Goal: Obtain resource: Download file/media

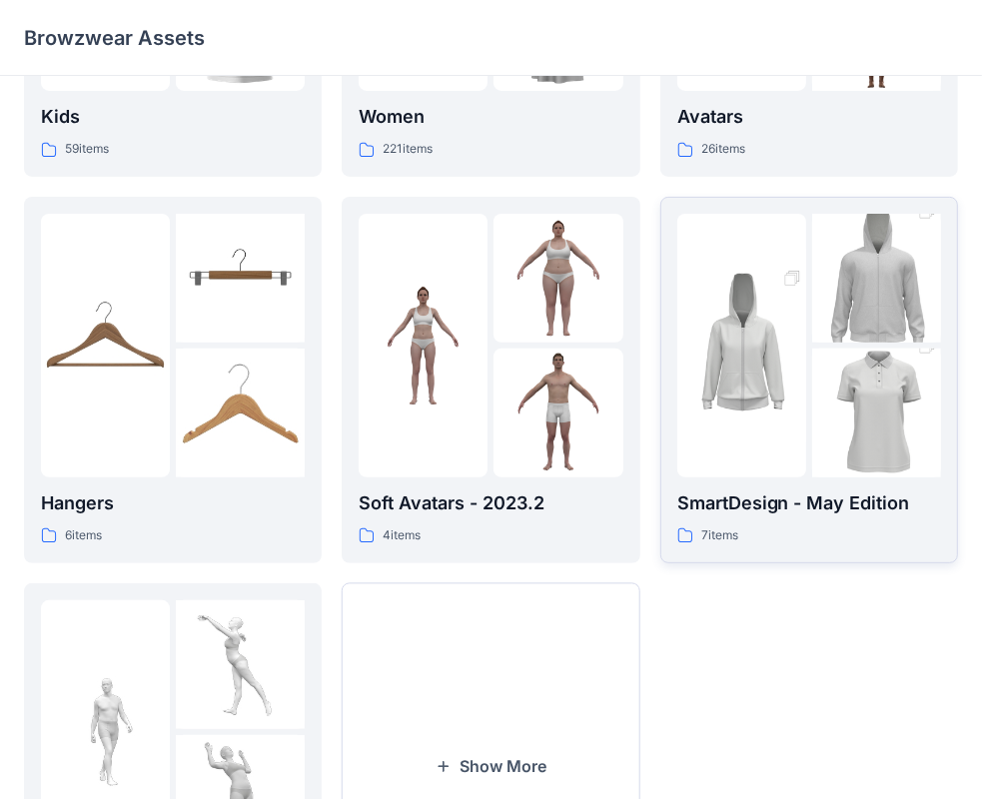
scroll to position [300, 0]
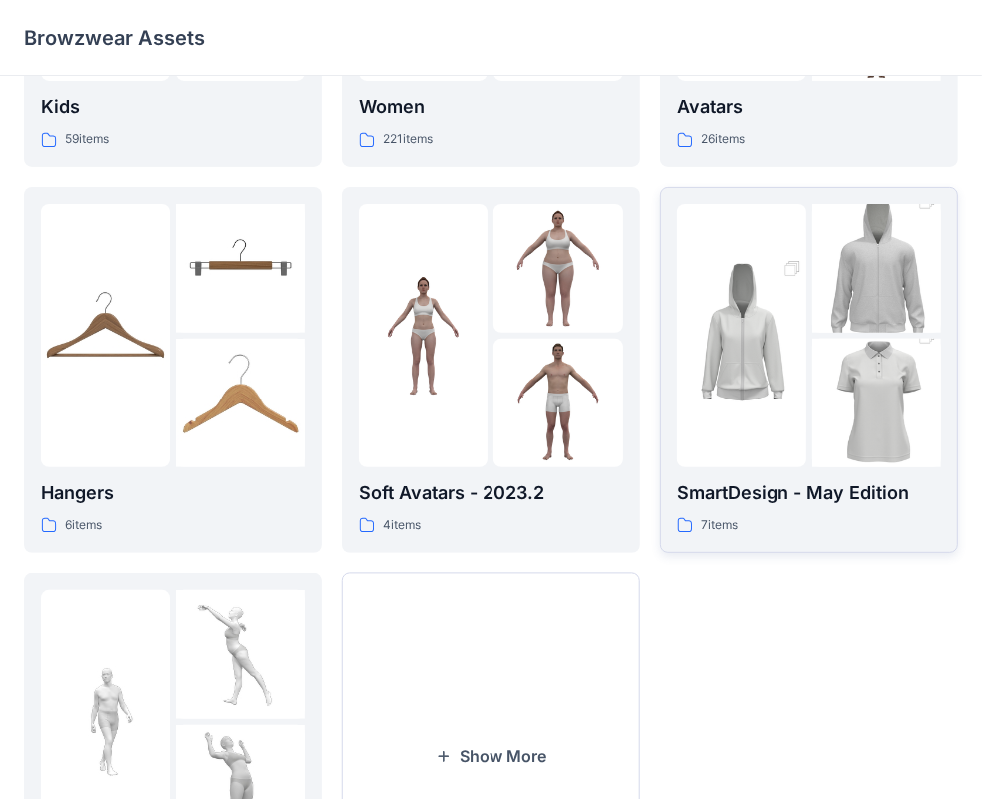
click at [787, 509] on div "SmartDesign - May Edition 7 items" at bounding box center [809, 507] width 264 height 57
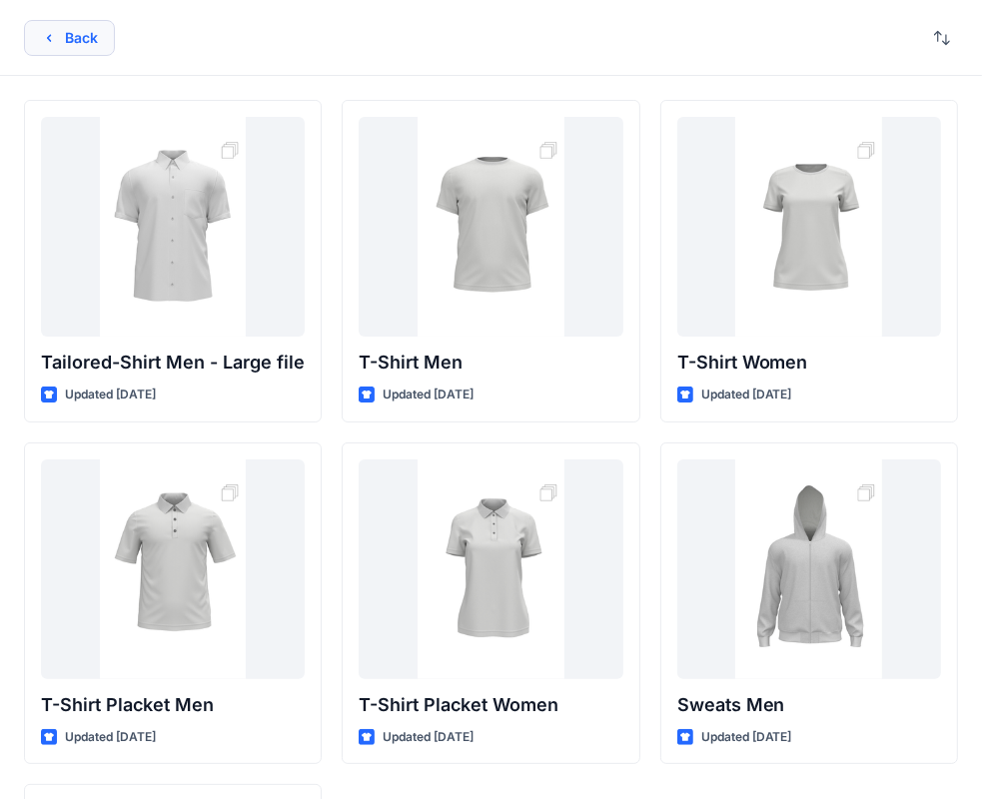
click at [76, 42] on button "Back" at bounding box center [69, 38] width 91 height 36
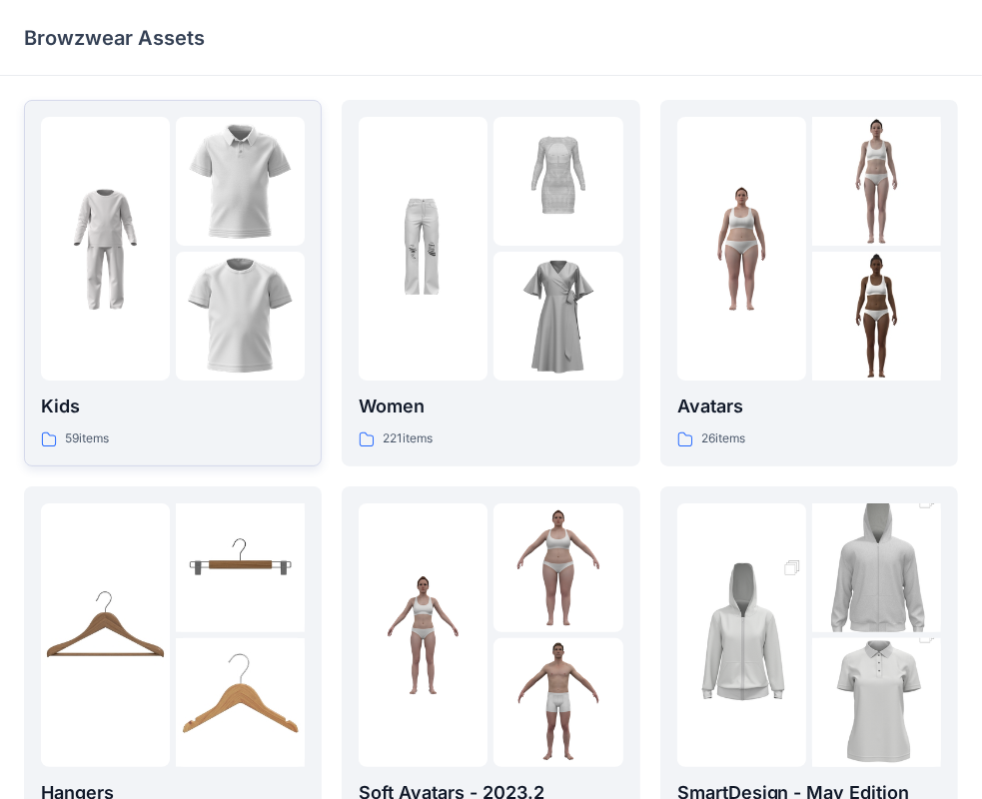
click at [274, 399] on p "Kids" at bounding box center [173, 406] width 264 height 28
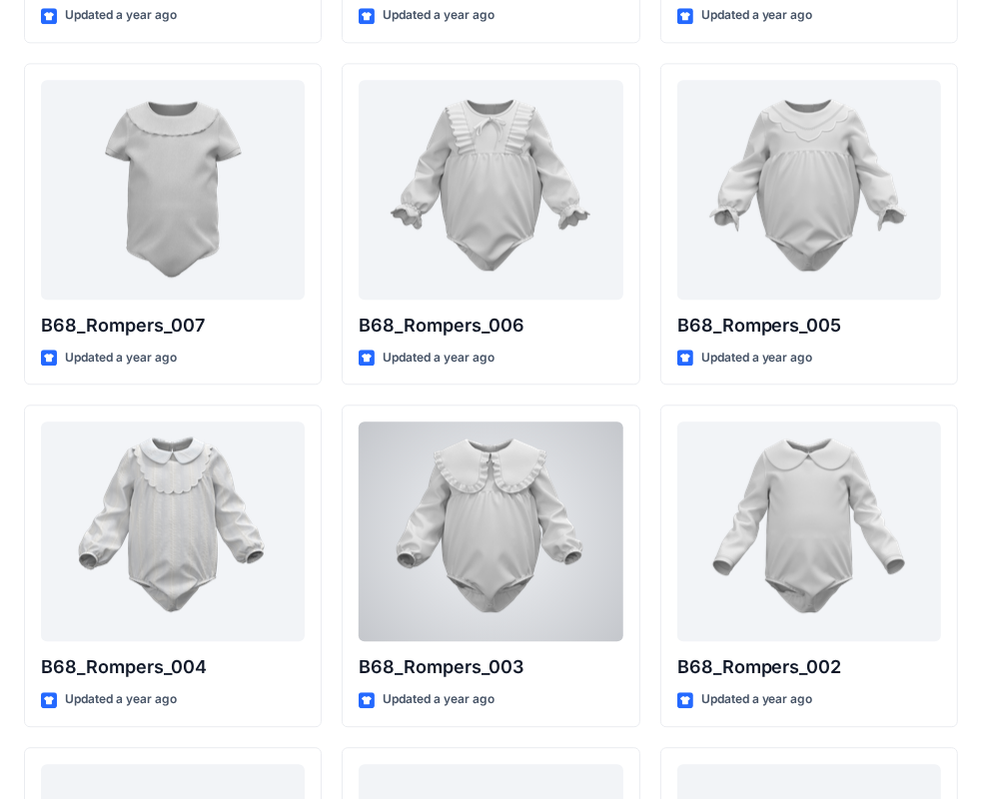
scroll to position [3109, 0]
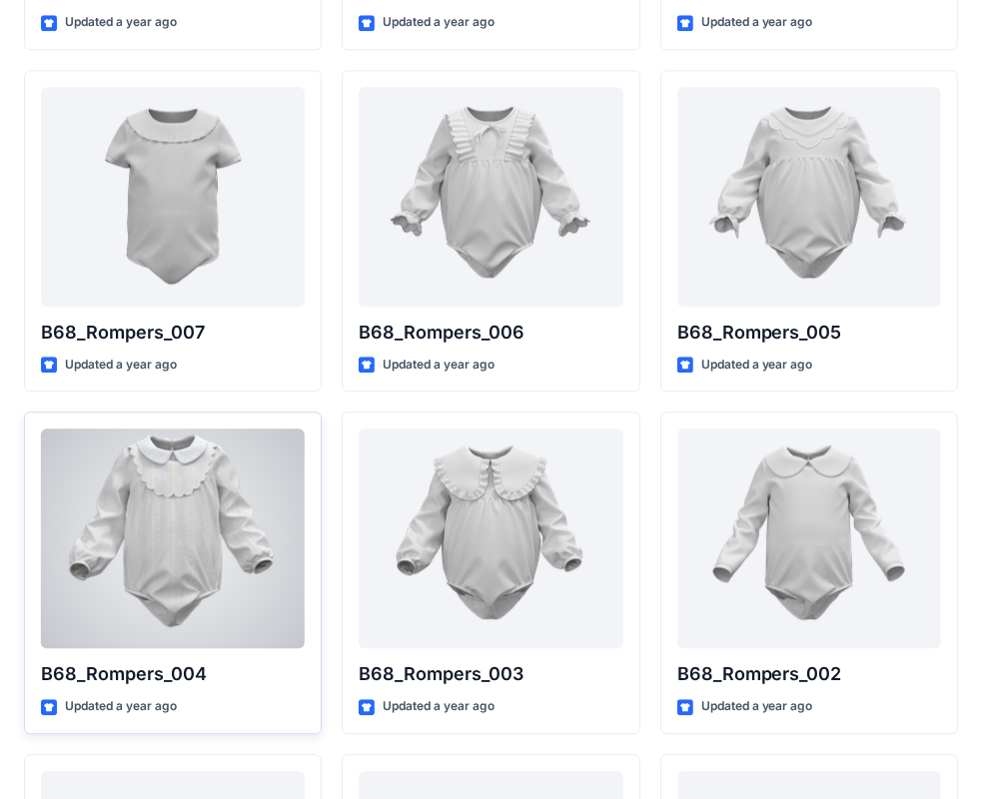
click at [241, 489] on div at bounding box center [173, 538] width 264 height 220
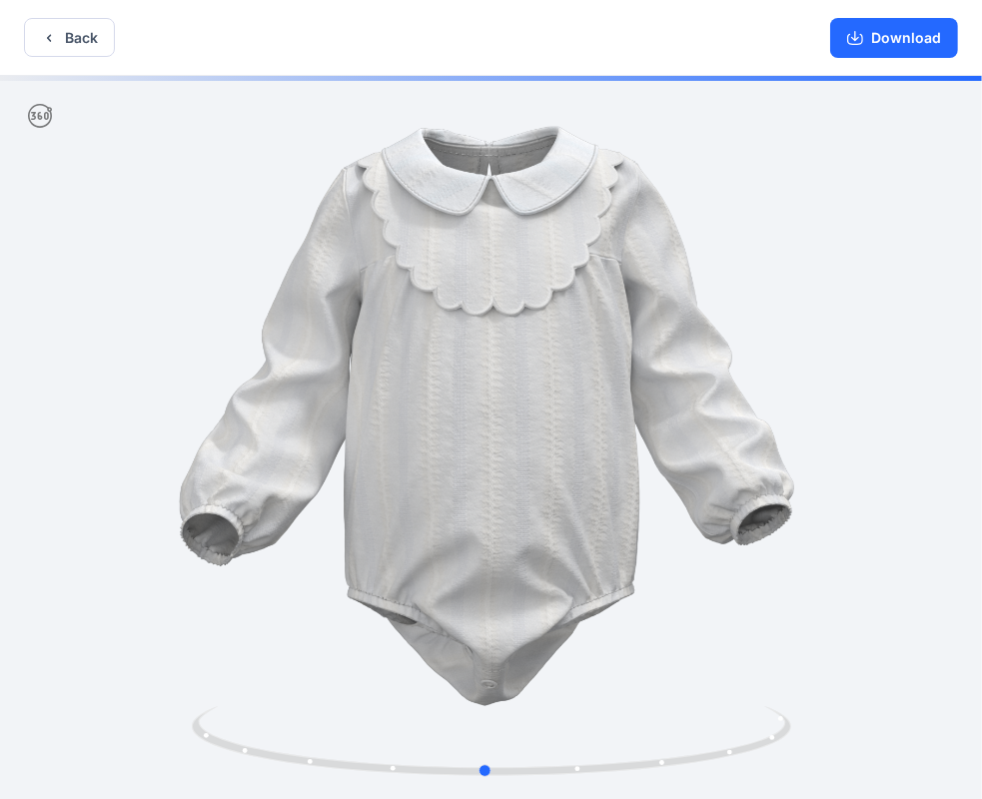
drag, startPoint x: 833, startPoint y: 340, endPoint x: 807, endPoint y: 379, distance: 47.6
click at [807, 379] on div at bounding box center [491, 439] width 982 height 727
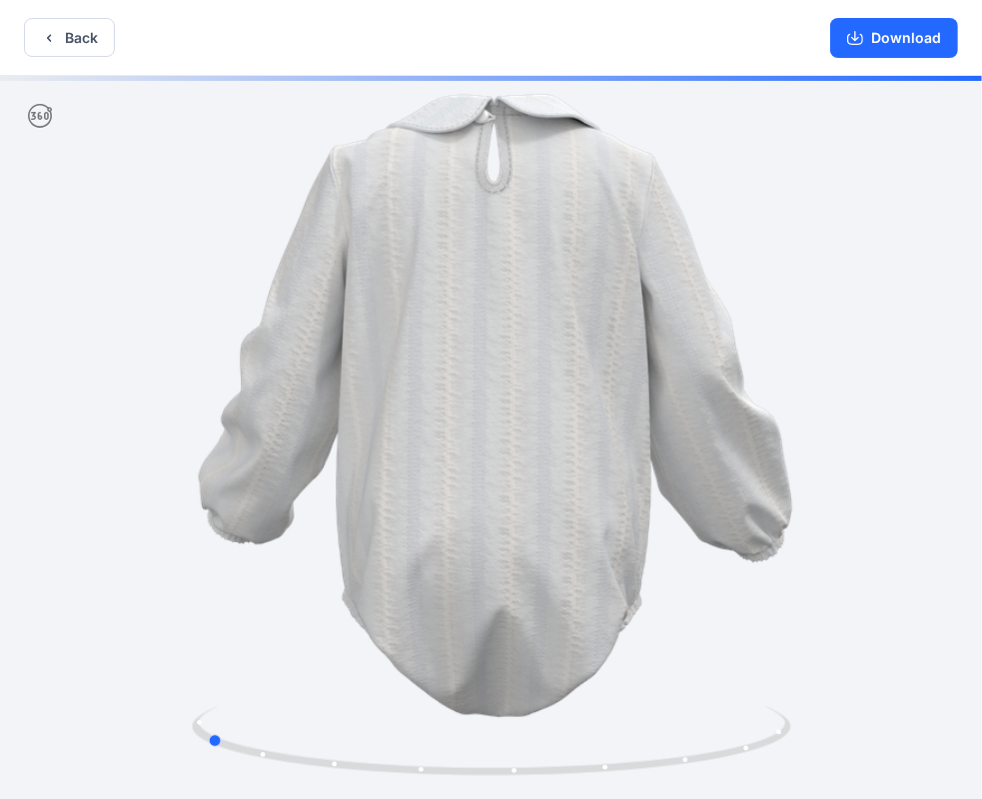
drag, startPoint x: 817, startPoint y: 391, endPoint x: 557, endPoint y: 643, distance: 361.6
click at [557, 643] on div at bounding box center [491, 439] width 982 height 727
click at [863, 33] on icon "button" at bounding box center [855, 38] width 16 height 16
click at [61, 33] on button "Back" at bounding box center [69, 37] width 91 height 39
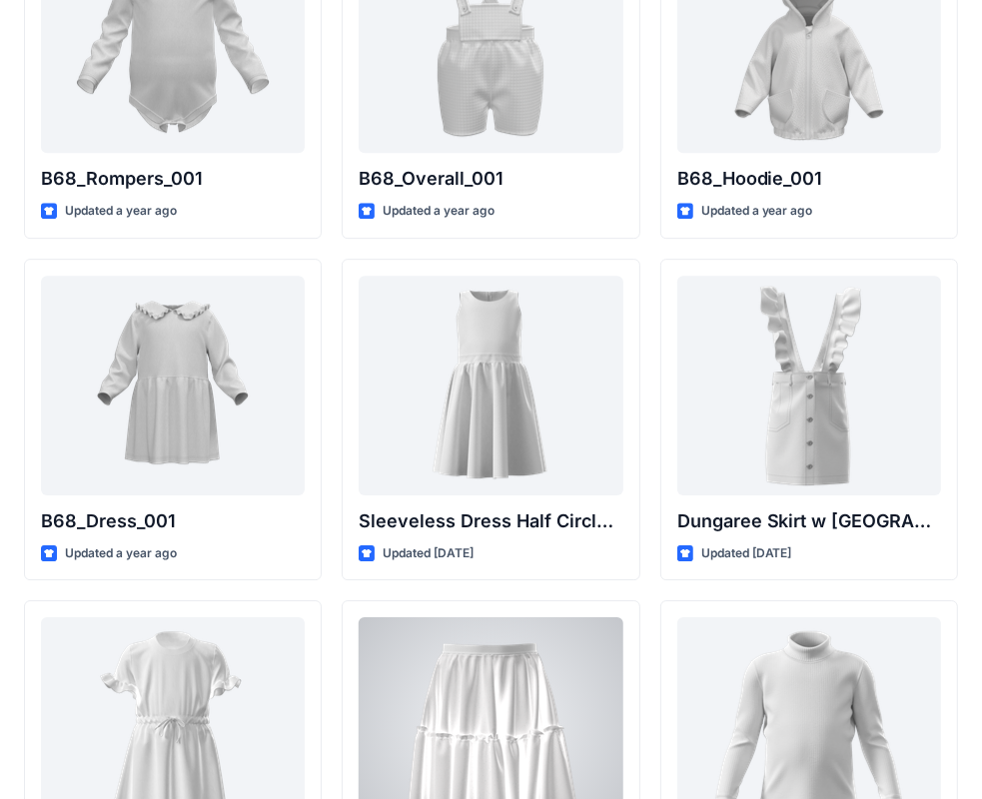
scroll to position [3942, 0]
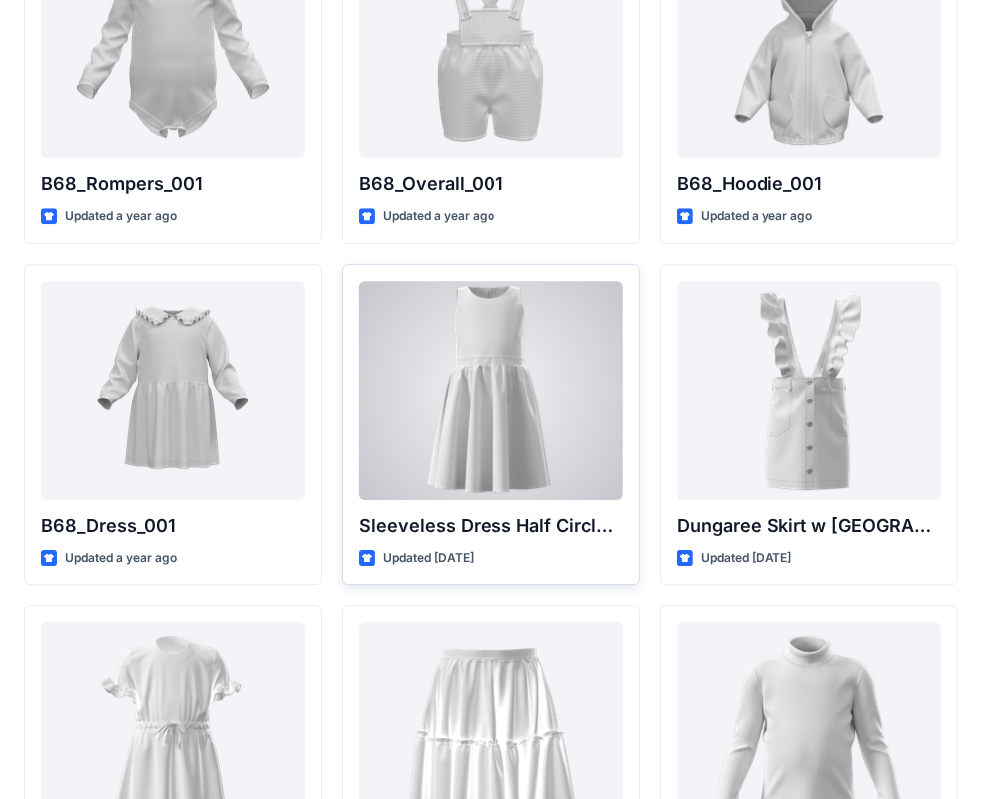
click at [497, 410] on div at bounding box center [491, 391] width 264 height 220
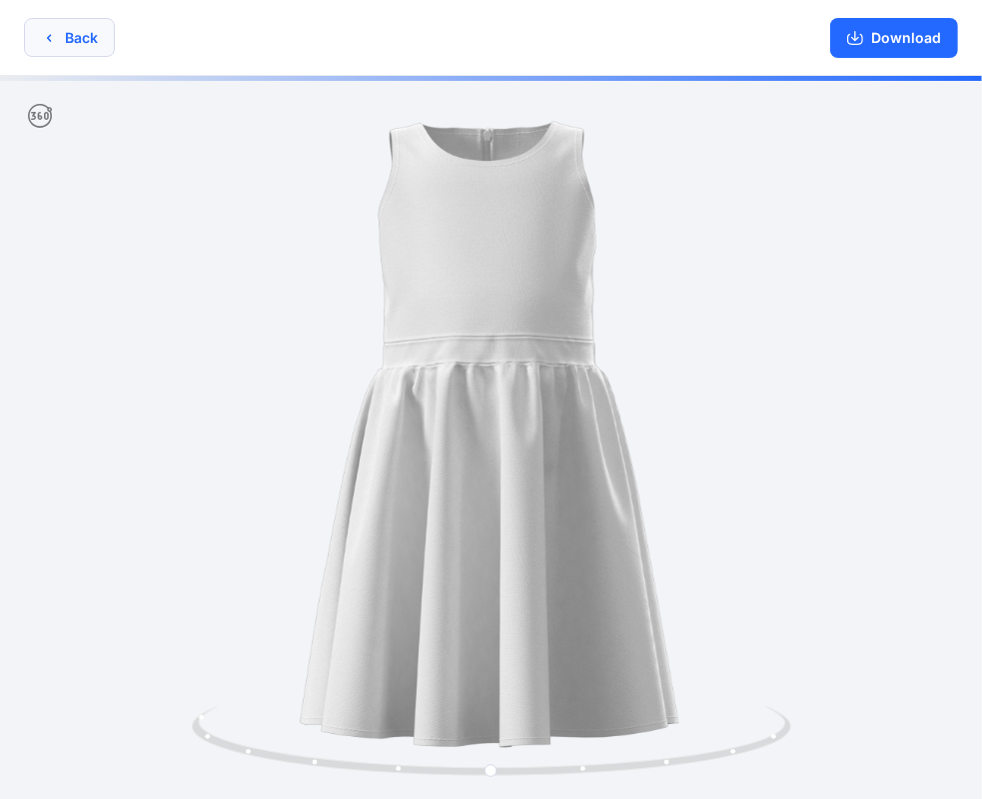
click at [101, 44] on button "Back" at bounding box center [69, 37] width 91 height 39
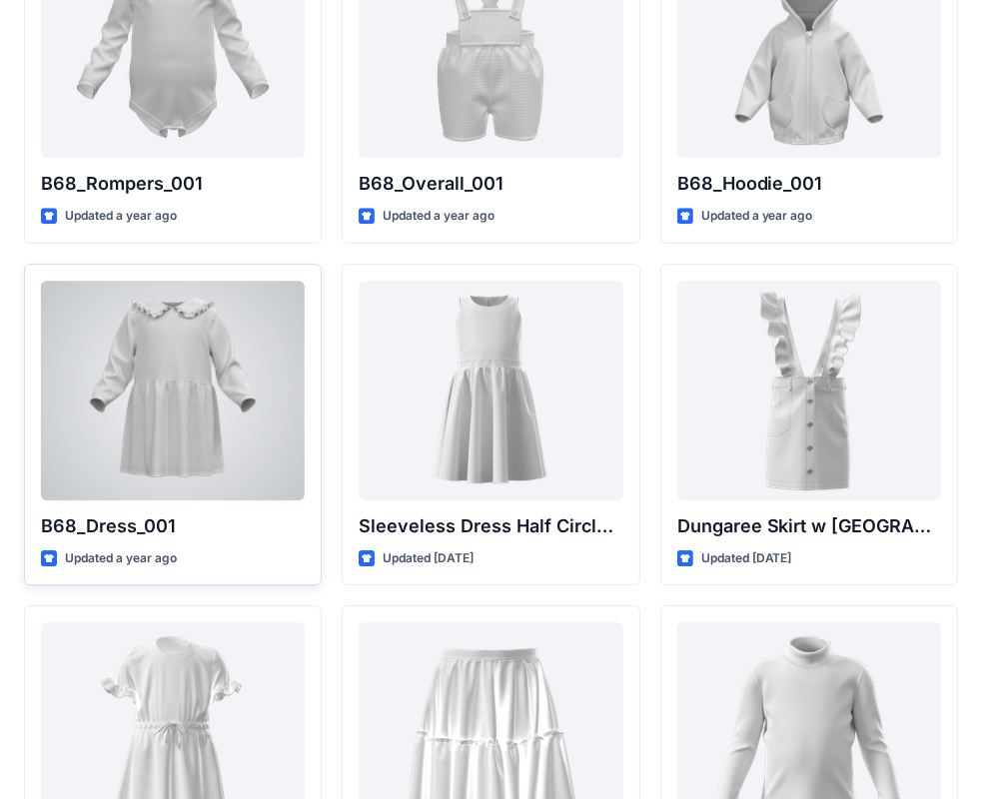
click at [216, 316] on div at bounding box center [173, 391] width 264 height 220
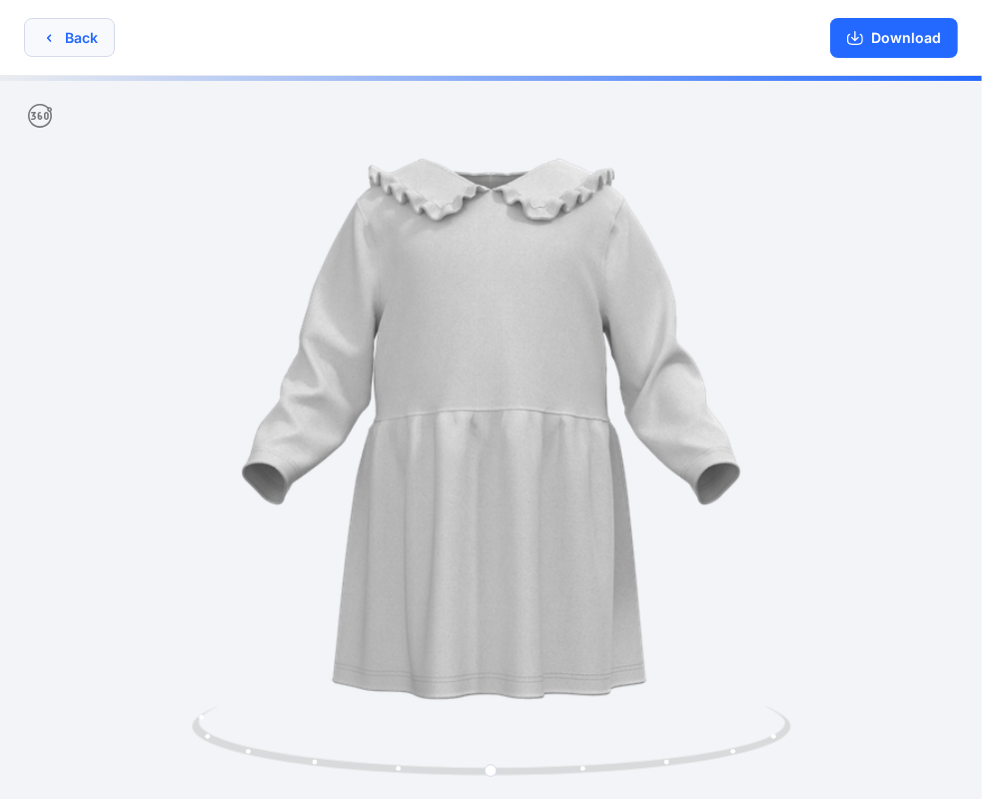
click at [70, 31] on button "Back" at bounding box center [69, 37] width 91 height 39
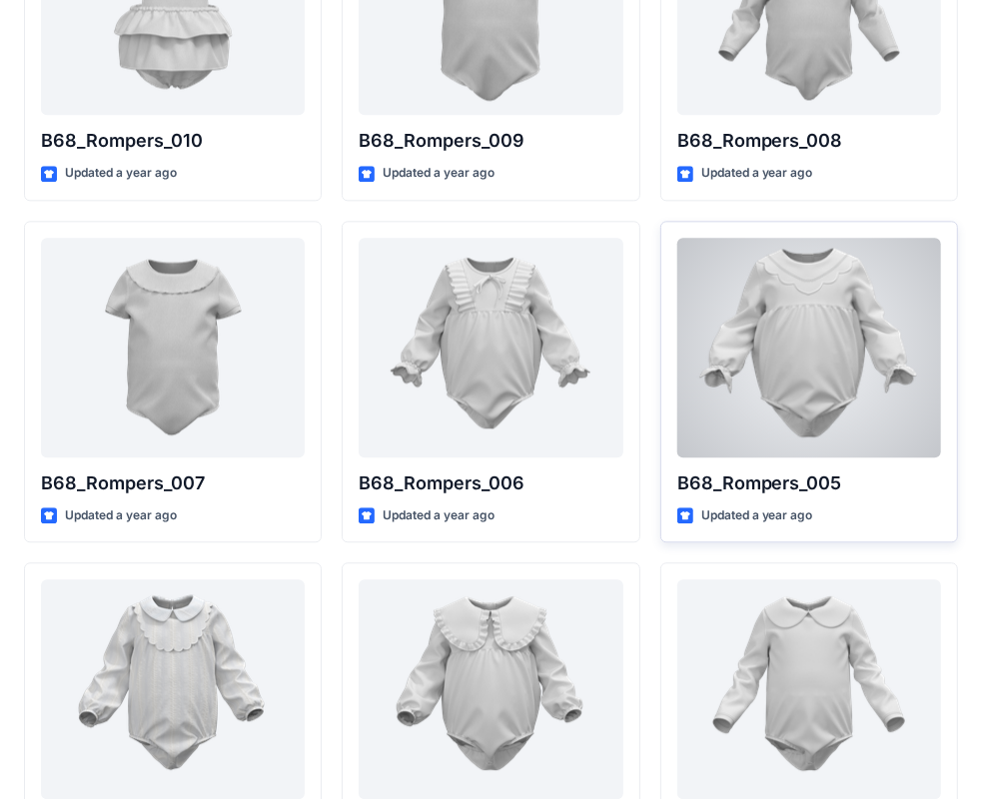
scroll to position [2943, 0]
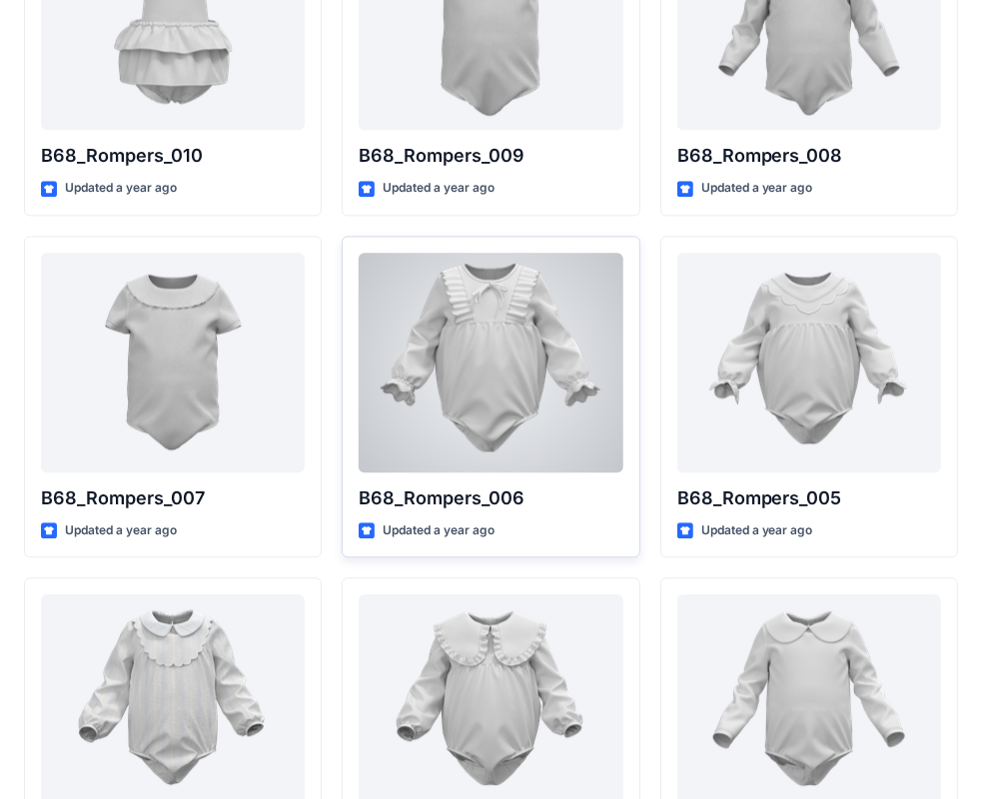
click at [534, 358] on div at bounding box center [491, 363] width 264 height 220
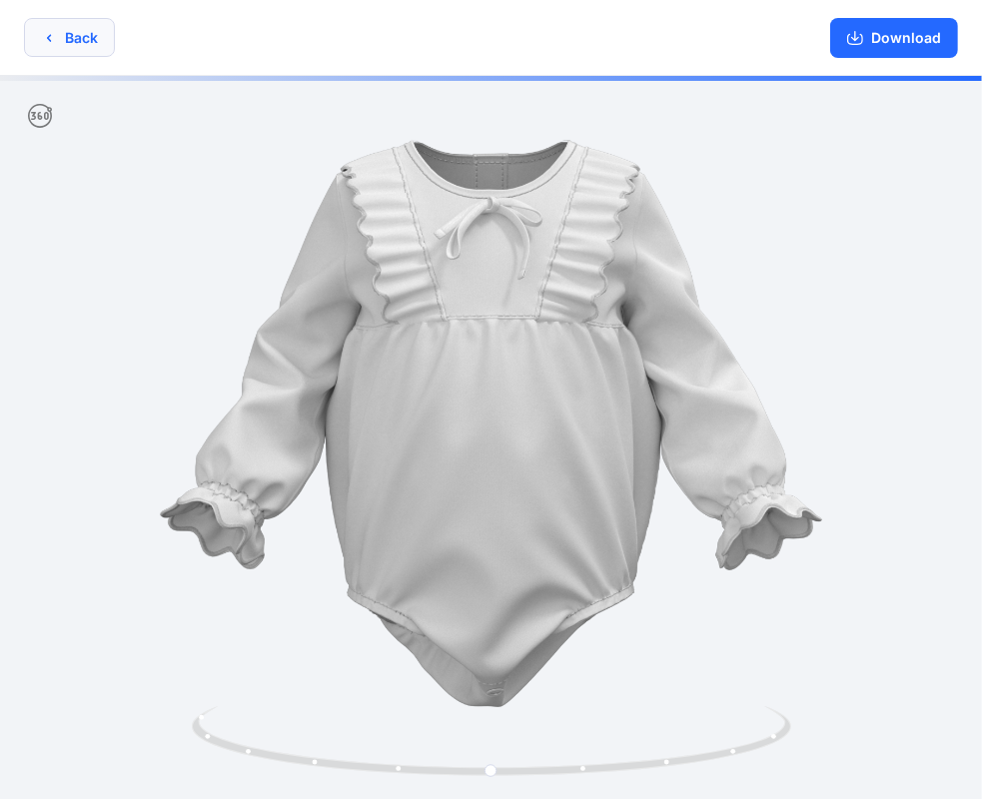
click at [79, 43] on button "Back" at bounding box center [69, 37] width 91 height 39
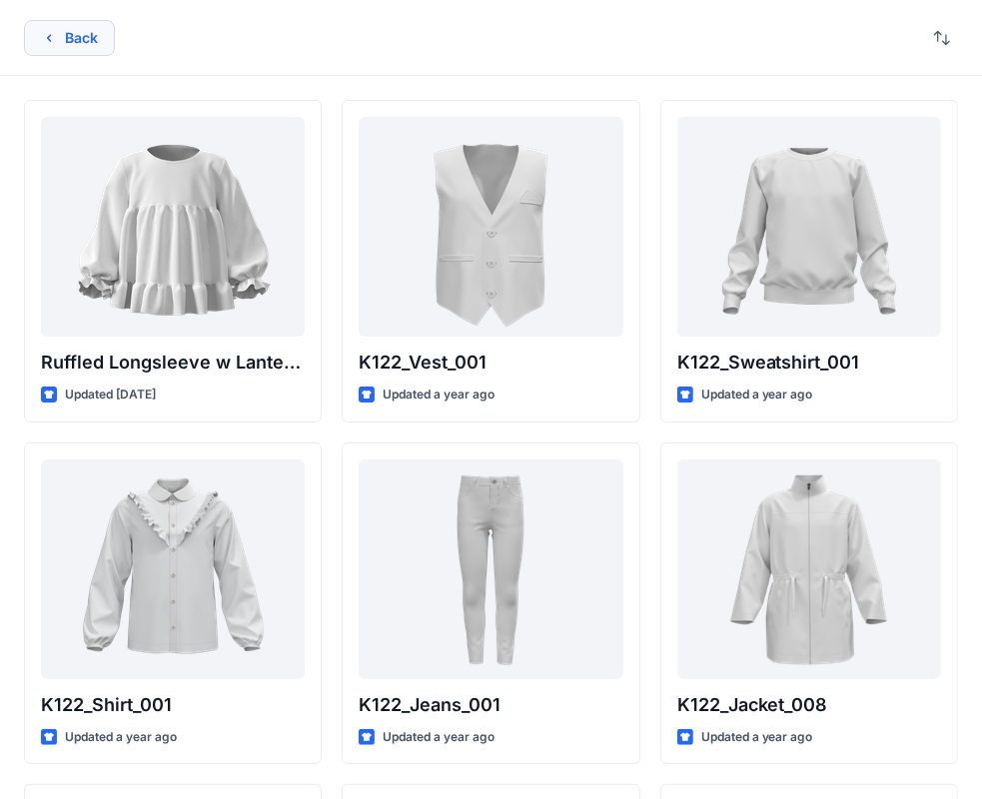
click at [86, 46] on button "Back" at bounding box center [69, 38] width 91 height 36
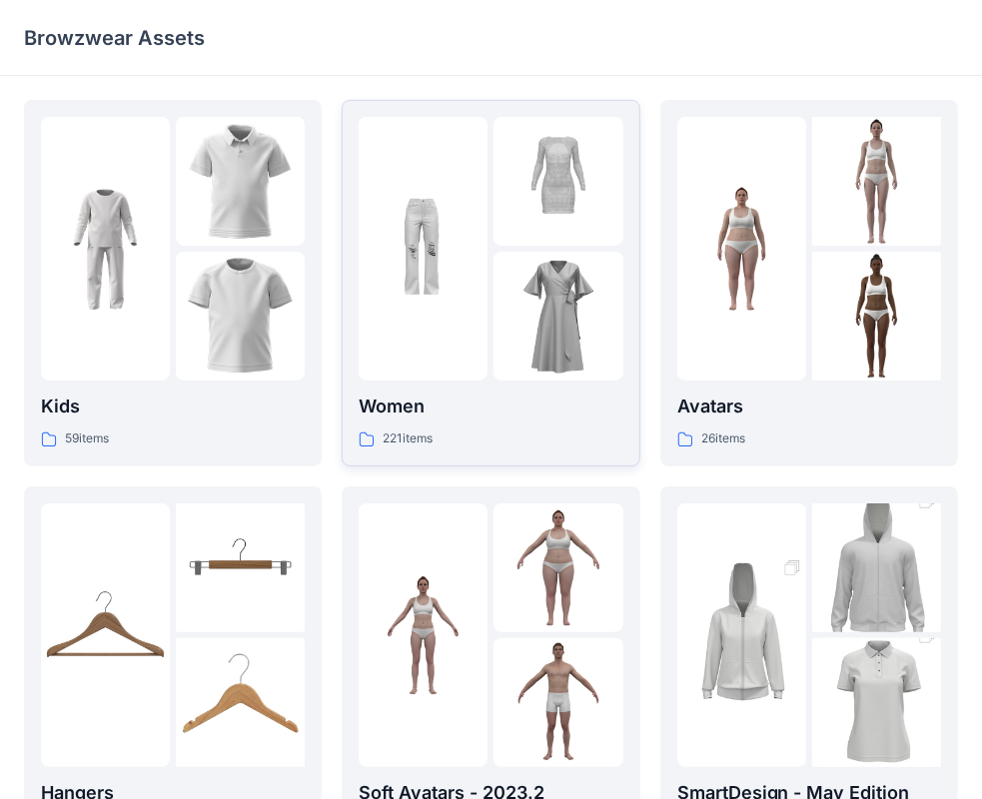
click at [557, 411] on p "Women" at bounding box center [491, 406] width 264 height 28
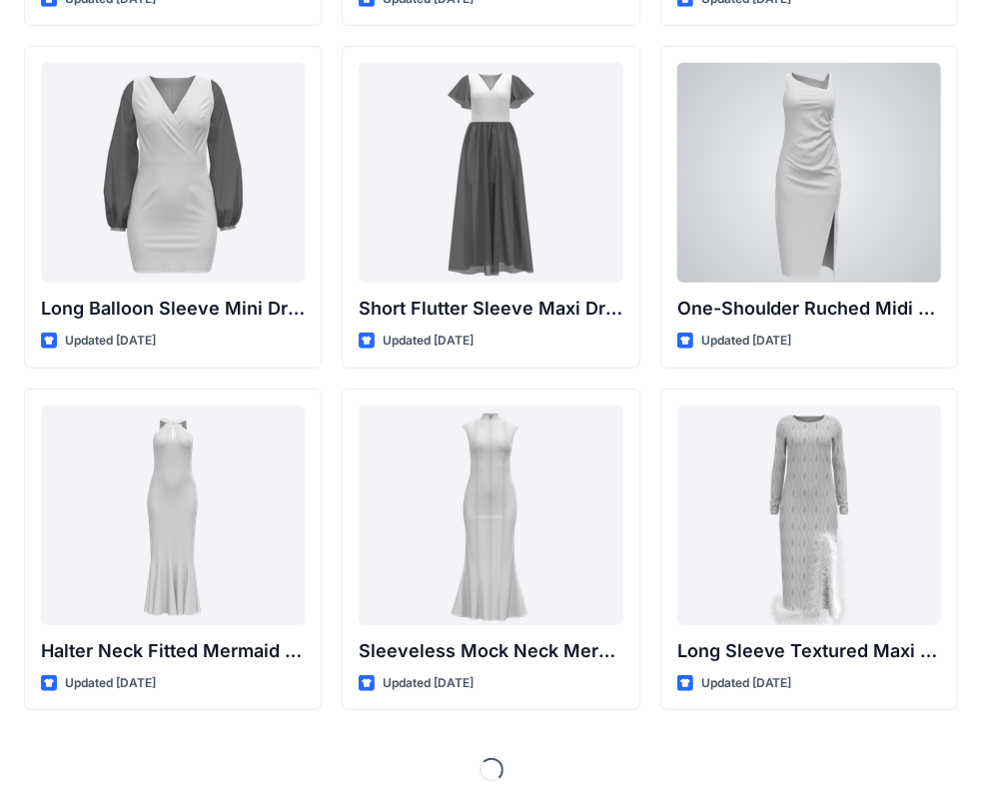
scroll to position [743, 0]
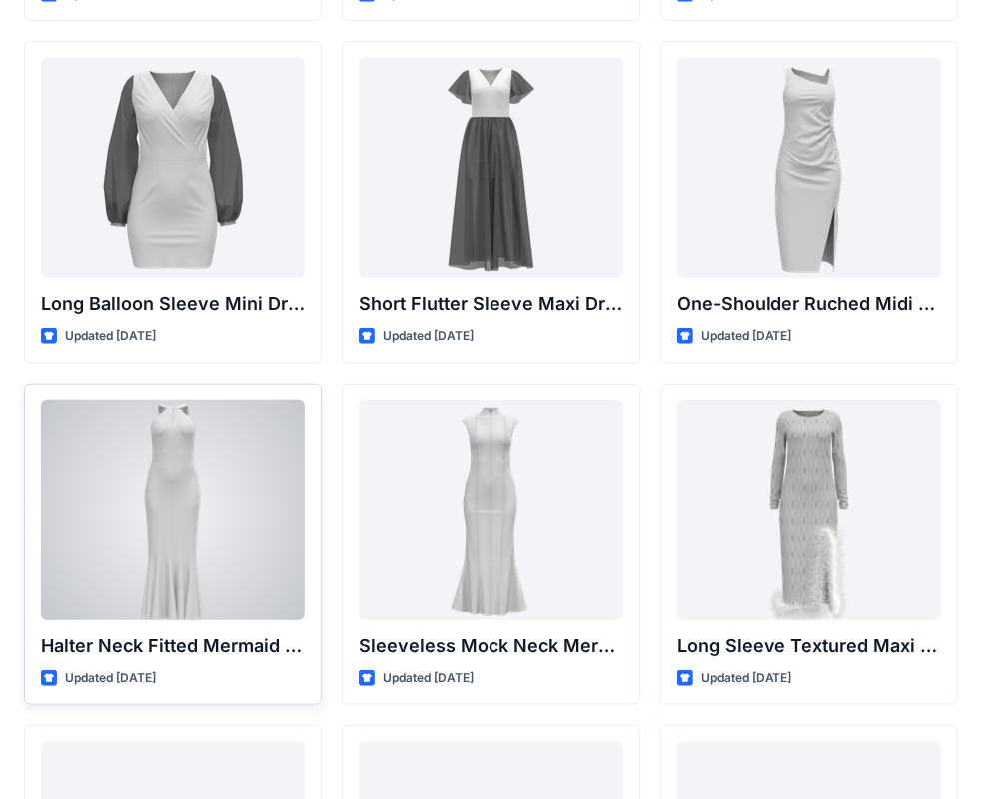
click at [212, 556] on div at bounding box center [173, 510] width 264 height 220
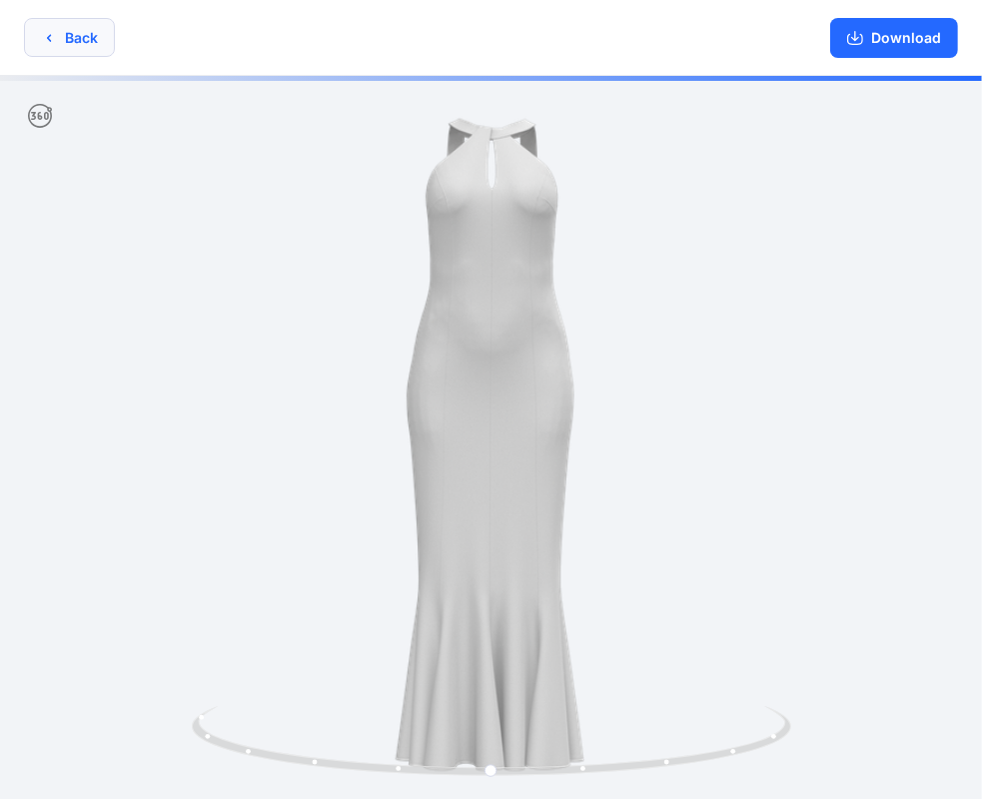
click at [78, 34] on button "Back" at bounding box center [69, 37] width 91 height 39
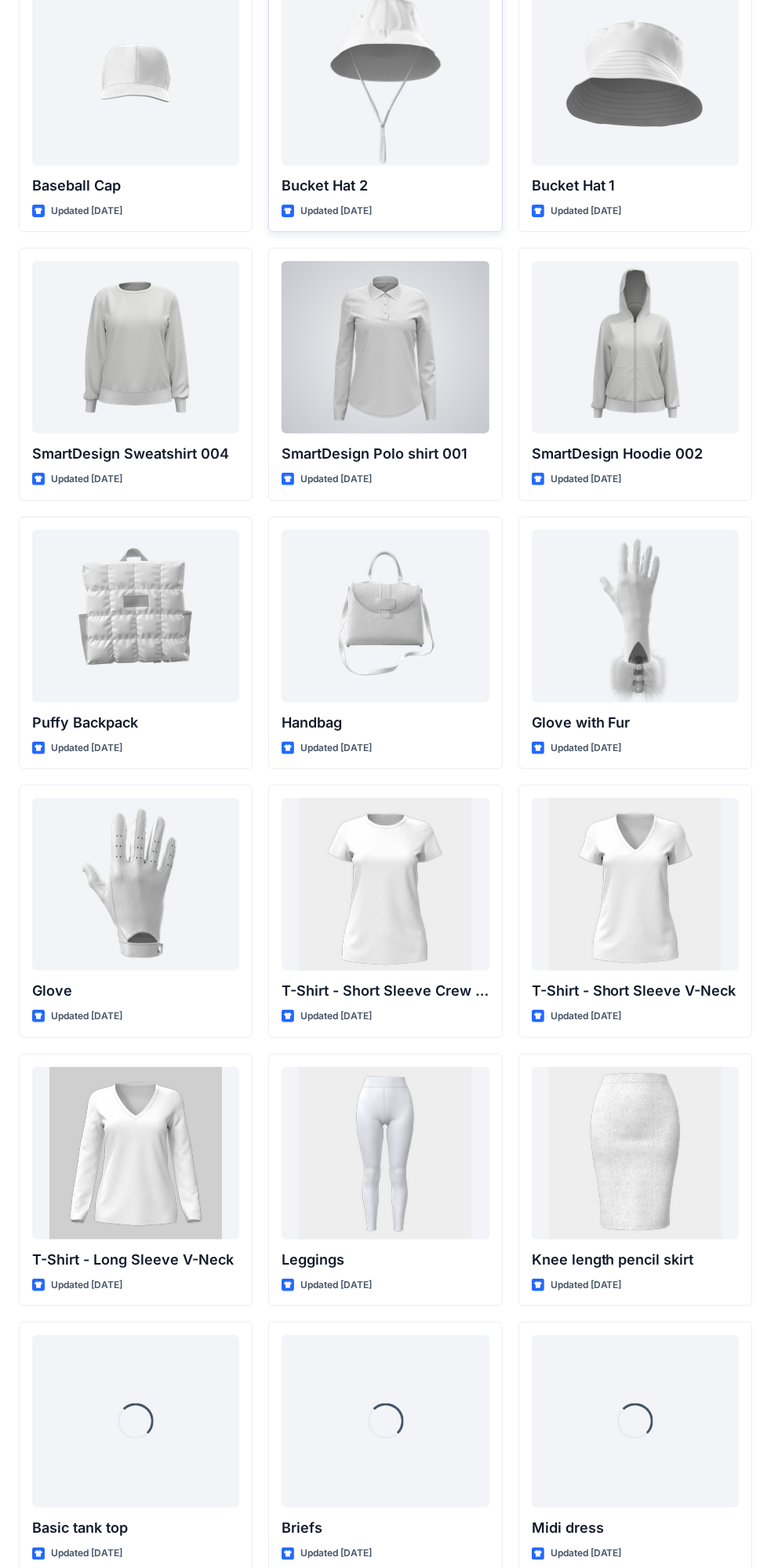
scroll to position [11526, 0]
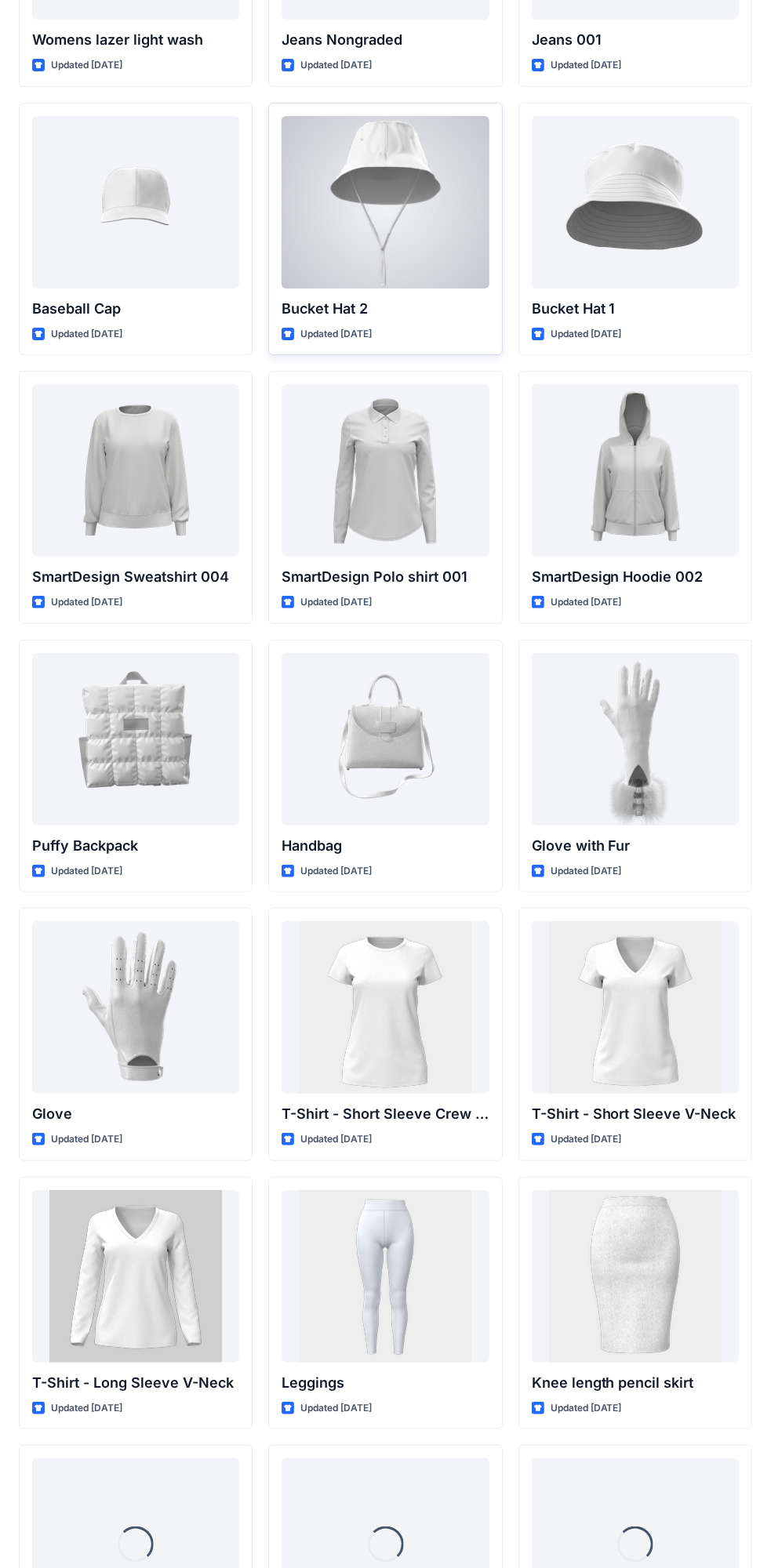
click at [405, 228] on div at bounding box center [386, 203] width 207 height 173
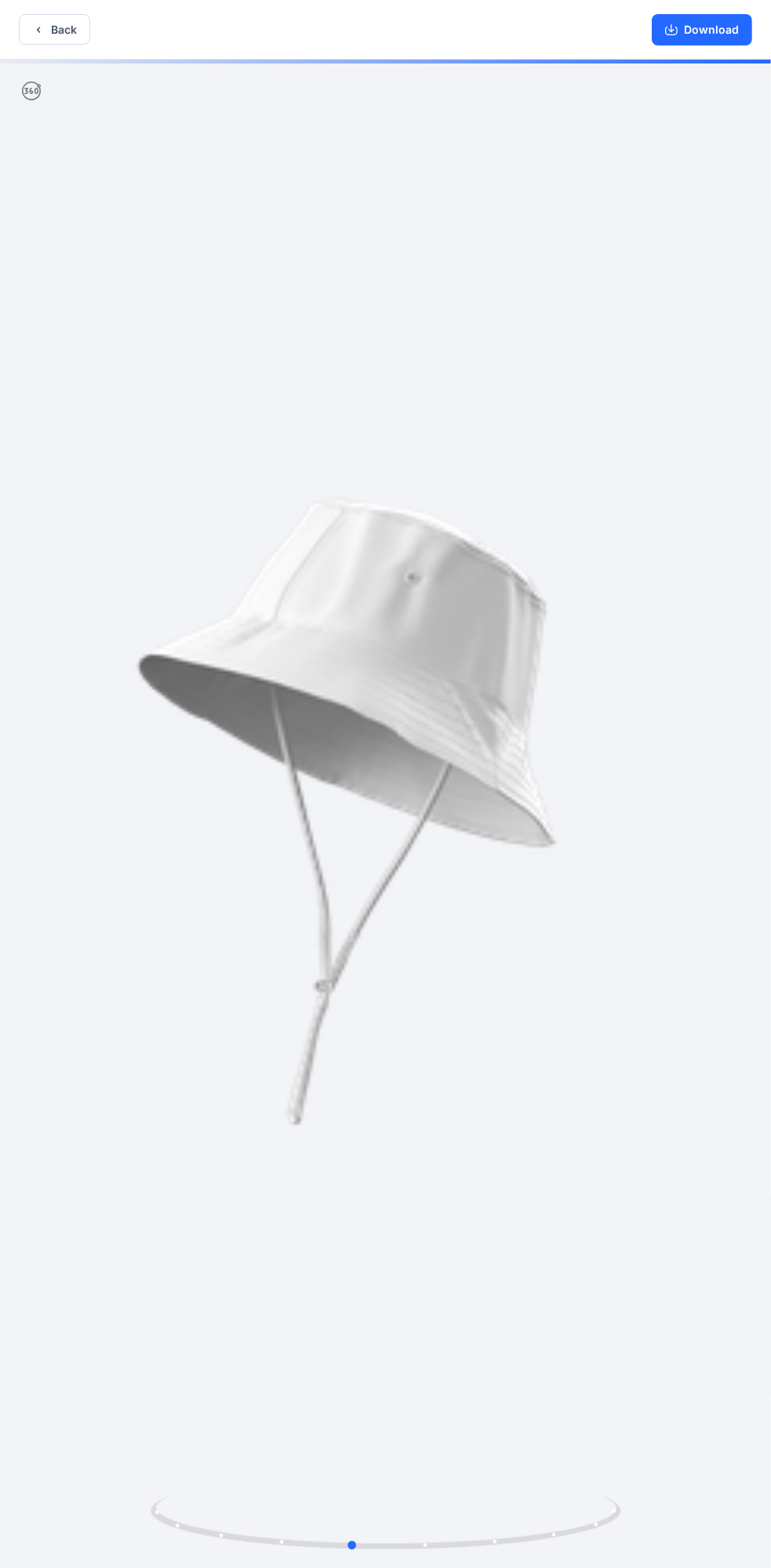
drag, startPoint x: 406, startPoint y: 509, endPoint x: 369, endPoint y: 340, distance: 173.0
click at [368, 340] on div at bounding box center [386, 815] width 771 height 1511
drag, startPoint x: 415, startPoint y: 587, endPoint x: 419, endPoint y: 425, distance: 162.0
click at [419, 417] on div at bounding box center [386, 815] width 771 height 1511
drag, startPoint x: 338, startPoint y: 537, endPoint x: 296, endPoint y: 392, distance: 151.0
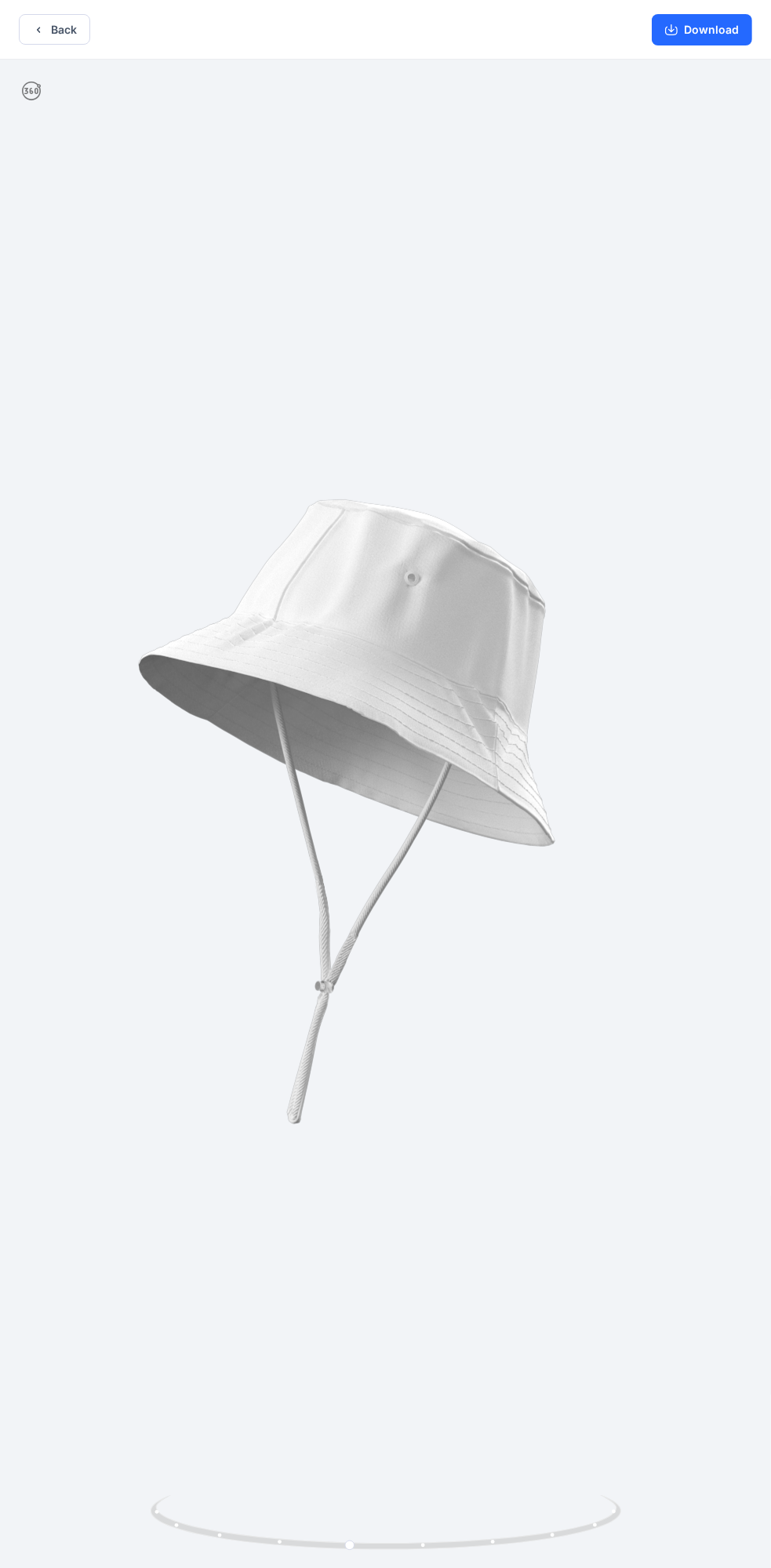
click at [296, 392] on div at bounding box center [386, 815] width 771 height 1511
click at [712, 31] on button "Download" at bounding box center [702, 30] width 100 height 31
click at [54, 26] on button "Back" at bounding box center [54, 29] width 71 height 31
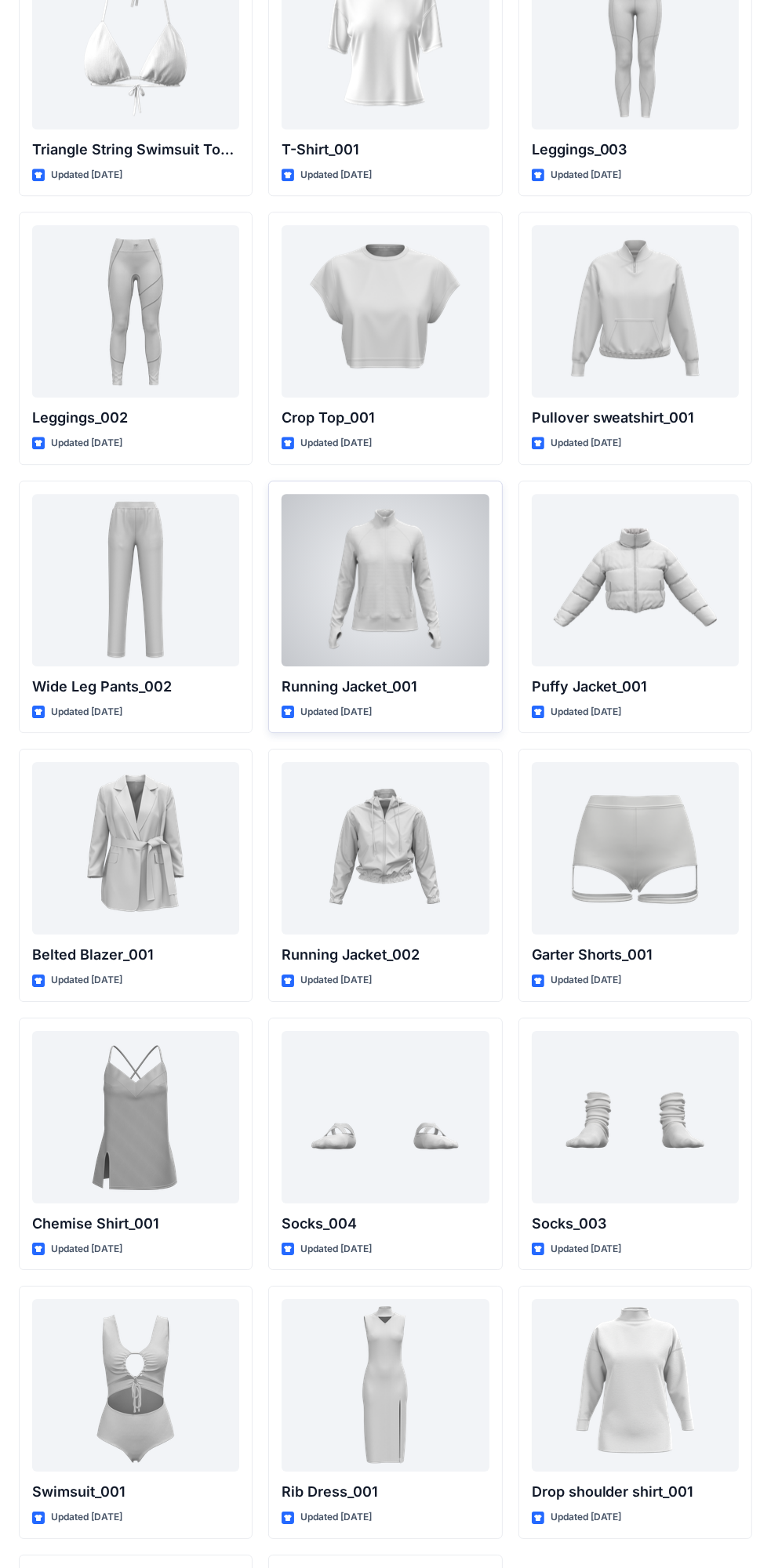
scroll to position [18366, 0]
